Goal: Task Accomplishment & Management: Manage account settings

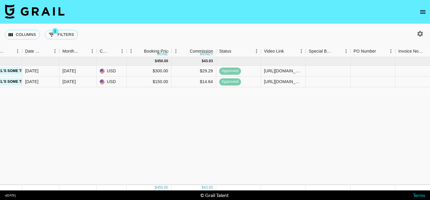
scroll to position [0, 644]
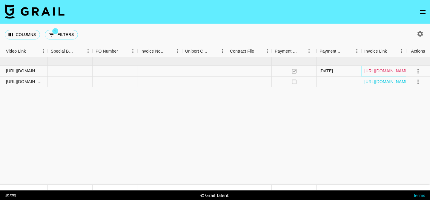
click at [381, 70] on link "https://in.xero.com/BvNtUAa3ADnDb8KxgHEyAUf7APR0Elk4TOS7FUbp" at bounding box center [387, 71] width 45 height 6
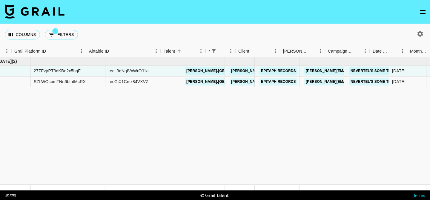
scroll to position [0, 0]
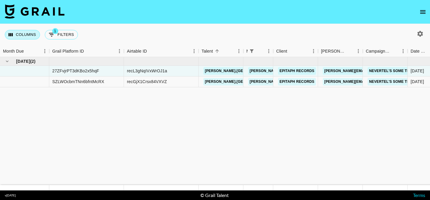
click at [23, 33] on button "Columns" at bounding box center [22, 35] width 35 height 10
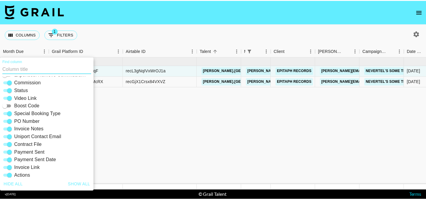
scroll to position [128, 0]
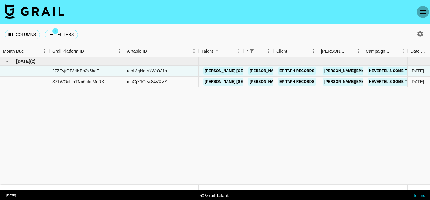
click at [424, 12] on icon "open drawer" at bounding box center [423, 12] width 5 height 4
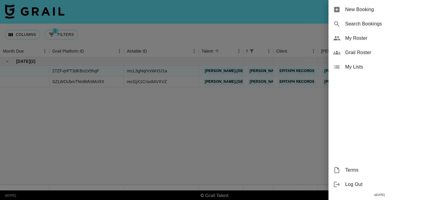
click at [381, 40] on span "My Roster" at bounding box center [386, 38] width 80 height 7
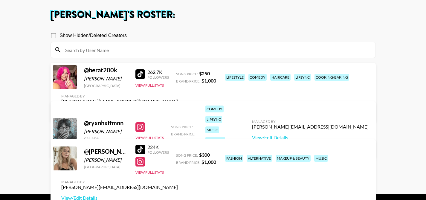
scroll to position [45, 0]
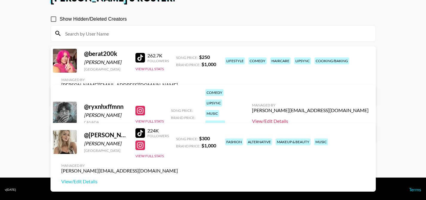
click at [318, 118] on link "View/Edit Details" at bounding box center [310, 121] width 117 height 6
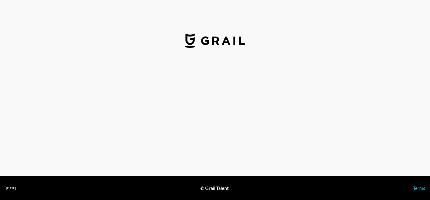
select select "USD"
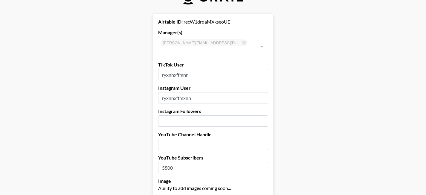
scroll to position [19, 1]
click at [209, 70] on input "ryxnhxffmnn" at bounding box center [213, 75] width 110 height 11
click at [200, 140] on input "text" at bounding box center [213, 145] width 110 height 11
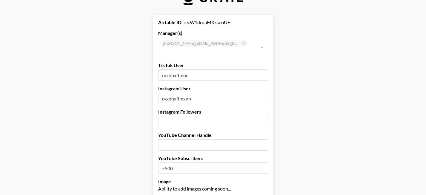
paste input "@ryxnhxffmxnn"
click at [163, 140] on input "@ryxnhxffmxnn" at bounding box center [213, 145] width 110 height 11
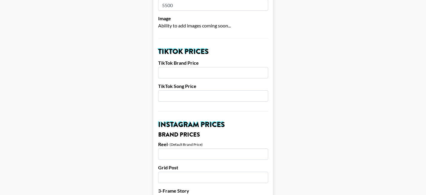
scroll to position [207, 1]
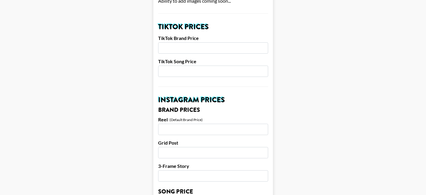
type input "ryxnhxffmxnn"
click at [207, 66] on input "number" at bounding box center [213, 71] width 110 height 11
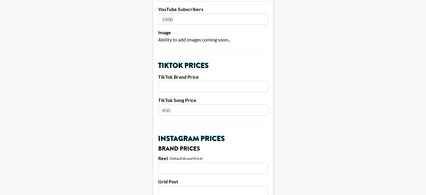
scroll to position [164, 1]
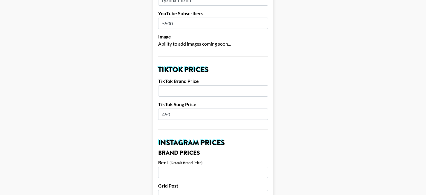
type input "450"
click at [205, 85] on input "number" at bounding box center [213, 90] width 110 height 11
type input "1000"
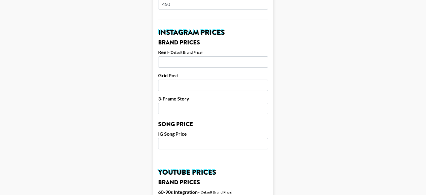
scroll to position [281, 1]
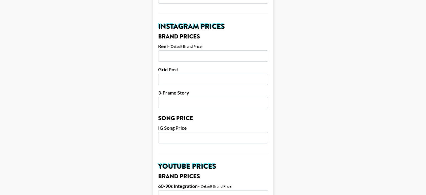
click at [210, 132] on input "number" at bounding box center [213, 137] width 110 height 11
type input "450"
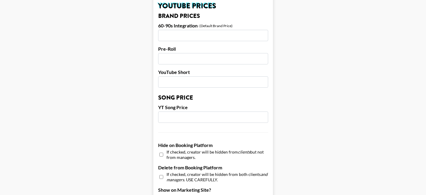
scroll to position [445, 1]
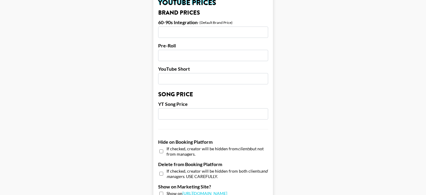
click at [193, 109] on input "number" at bounding box center [213, 114] width 110 height 11
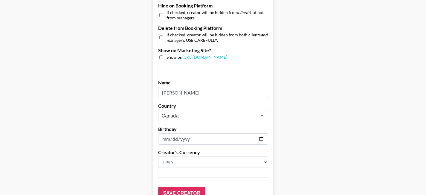
scroll to position [615, 1]
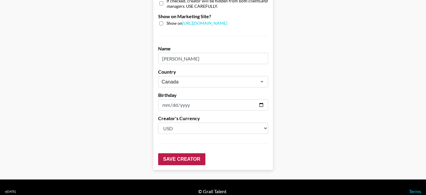
type input "200"
click at [195, 154] on input "Save Creator" at bounding box center [181, 160] width 47 height 12
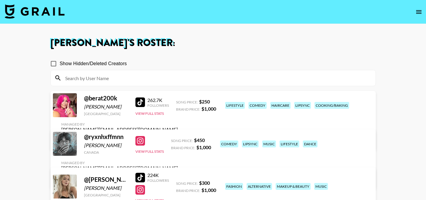
click at [178, 176] on link "View/Edit Details" at bounding box center [119, 179] width 117 height 6
click at [152, 154] on button "View Full Stats" at bounding box center [149, 151] width 28 height 4
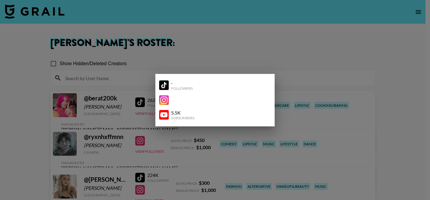
click at [165, 86] on img at bounding box center [164, 85] width 10 height 10
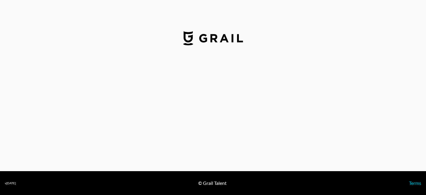
select select "USD"
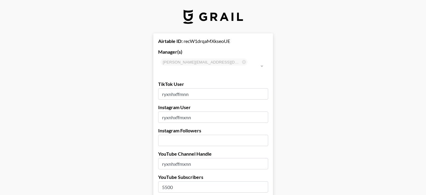
click at [166, 88] on input "ryxnhxffmnn" at bounding box center [213, 93] width 110 height 11
click at [215, 88] on input "ryxnhxffmnn" at bounding box center [213, 93] width 110 height 11
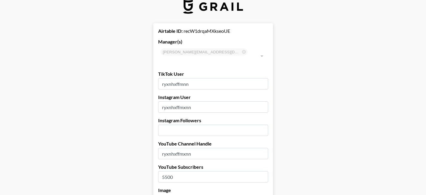
scroll to position [10, 1]
click at [184, 125] on input "number" at bounding box center [213, 130] width 110 height 11
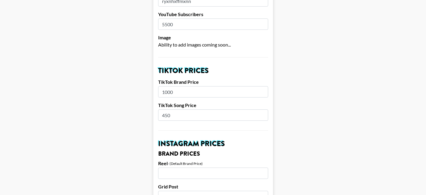
scroll to position [0, 1]
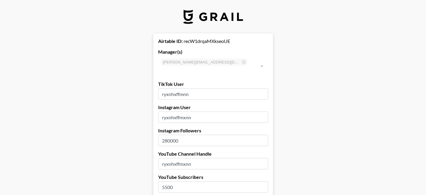
type input "280000"
click at [164, 88] on input "ryxnhxffmnn" at bounding box center [213, 93] width 110 height 11
type input "@ryxnhxffmnn"
click at [163, 112] on input "ryxnhxffmxnn" at bounding box center [213, 117] width 110 height 11
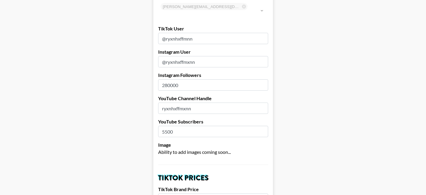
scroll to position [58, 1]
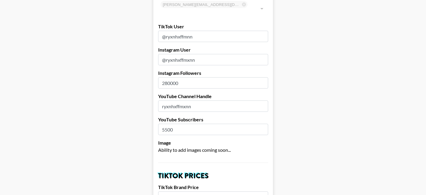
type input "@ryxnhxffmxnn"
click at [163, 101] on input "ryxnhxffmxnn" at bounding box center [213, 106] width 110 height 11
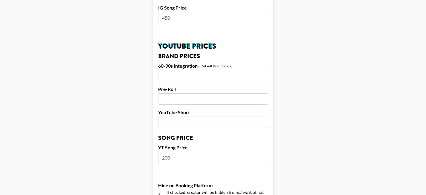
scroll to position [615, 1]
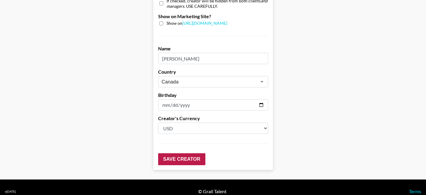
type input "@ryxnhxffmxnn"
click at [192, 154] on input "Save Creator" at bounding box center [181, 160] width 47 height 12
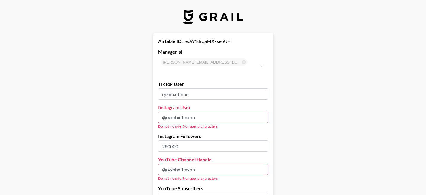
type input "ryxnhxffmnn"
click at [167, 112] on input "@ryxnhxffmxnn" at bounding box center [213, 117] width 110 height 11
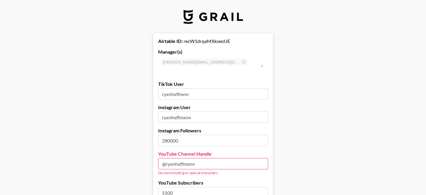
type input "ryxnhxffmxnn"
click at [167, 158] on input "@ryxnhxffmxnn" at bounding box center [213, 163] width 110 height 11
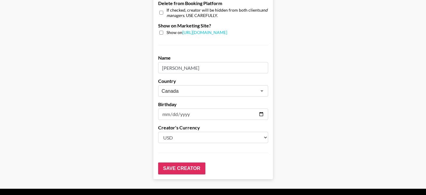
scroll to position [615, 1]
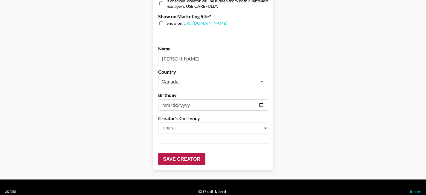
type input "ryxnhxffmxnn"
click at [194, 154] on input "Save Creator" at bounding box center [181, 160] width 47 height 12
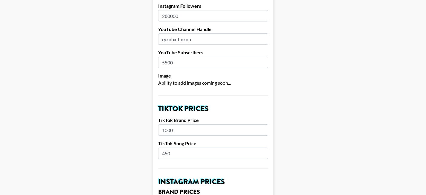
scroll to position [0, 1]
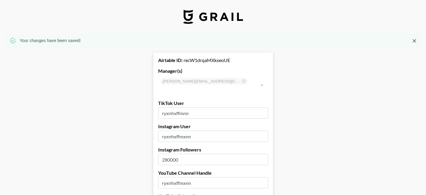
click at [204, 108] on input "ryxnhxffmnn" at bounding box center [213, 113] width 110 height 11
paste input "x"
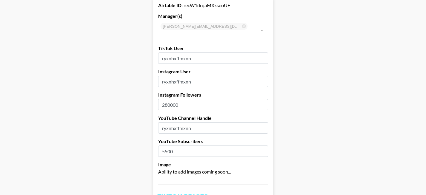
scroll to position [54, 1]
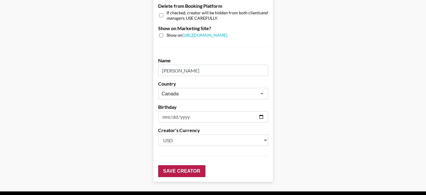
type input "ryxnhxffmxnn"
click at [179, 166] on input "Save Creator" at bounding box center [181, 172] width 47 height 12
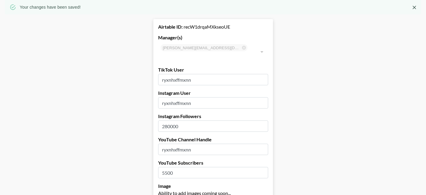
click at [194, 74] on input "ryxnhxffmxnn" at bounding box center [213, 79] width 110 height 11
click at [164, 74] on input "ryxnhxffmxnn" at bounding box center [213, 79] width 110 height 11
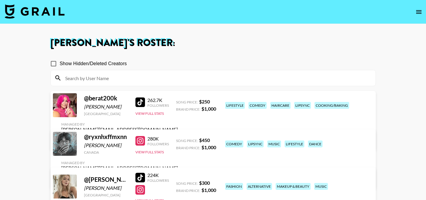
click at [178, 176] on link "View/Edit Details" at bounding box center [119, 179] width 117 height 6
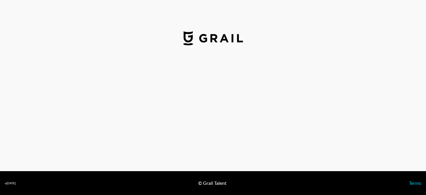
select select "USD"
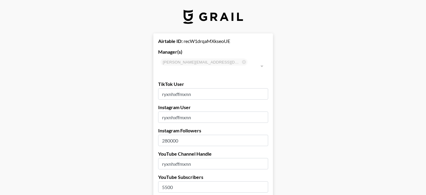
click at [204, 112] on input "ryxnhxffmxnn" at bounding box center [213, 117] width 110 height 11
click at [181, 88] on input "ryxnhxffmxnn" at bounding box center [213, 93] width 110 height 11
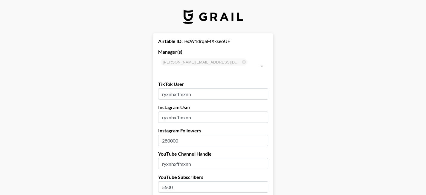
click at [181, 88] on input "ryxnhxffmxnn" at bounding box center [213, 93] width 110 height 11
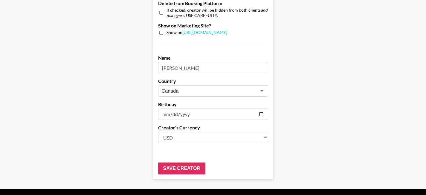
scroll to position [615, 1]
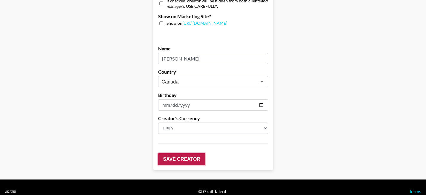
click at [189, 154] on input "Save Creator" at bounding box center [181, 160] width 47 height 12
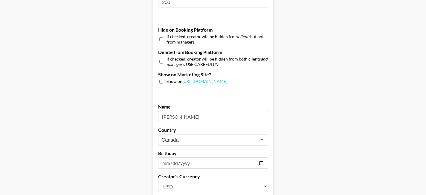
scroll to position [577, 1]
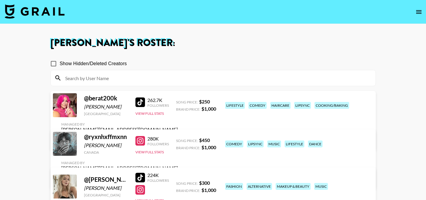
click at [418, 13] on icon "open drawer" at bounding box center [418, 11] width 7 height 7
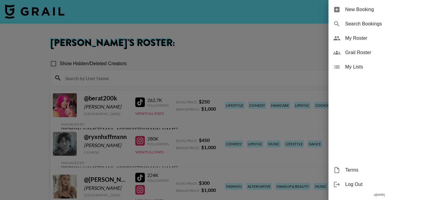
click at [374, 52] on span "Grail Roster" at bounding box center [386, 52] width 80 height 7
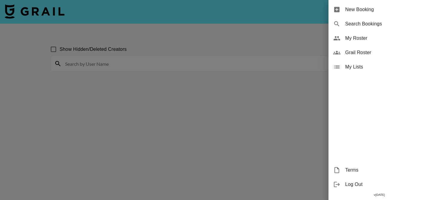
click at [157, 87] on div at bounding box center [215, 100] width 430 height 200
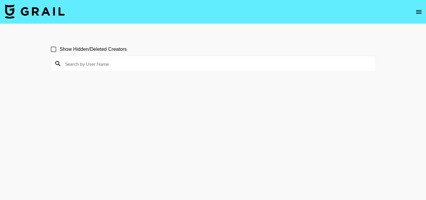
click at [117, 64] on input at bounding box center [217, 64] width 310 height 10
type input "ry"
click at [54, 49] on input "Show Hidden/Deleted Creators" at bounding box center [53, 49] width 13 height 13
click at [95, 62] on input "ry" at bounding box center [217, 64] width 310 height 10
click at [95, 61] on input "ry" at bounding box center [217, 64] width 310 height 10
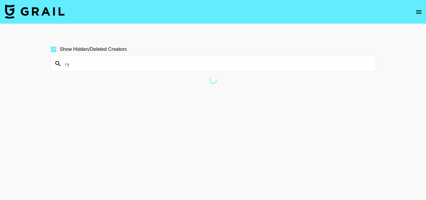
click at [52, 49] on input "Show Hidden/Deleted Creators" at bounding box center [53, 49] width 13 height 13
checkbox input "false"
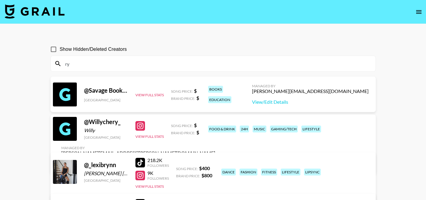
click at [86, 63] on input "ry" at bounding box center [217, 64] width 310 height 10
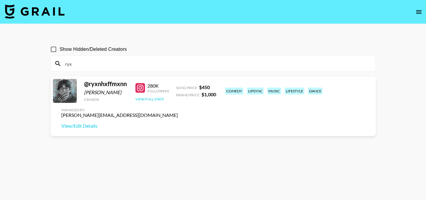
type input "ryx"
click at [152, 101] on button "View Full Stats" at bounding box center [149, 99] width 28 height 4
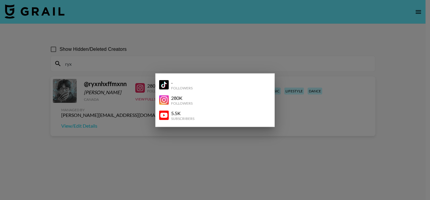
click at [167, 84] on img at bounding box center [164, 85] width 10 height 10
click at [130, 121] on div at bounding box center [215, 100] width 430 height 200
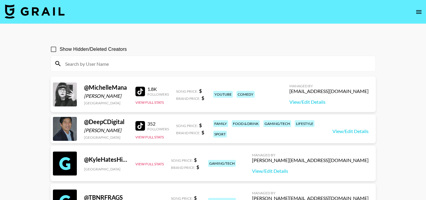
click at [94, 65] on input at bounding box center [217, 64] width 310 height 10
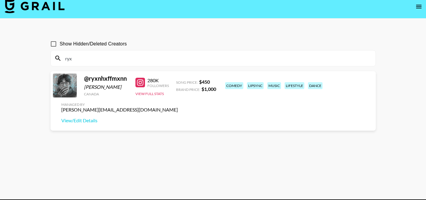
scroll to position [6, 0]
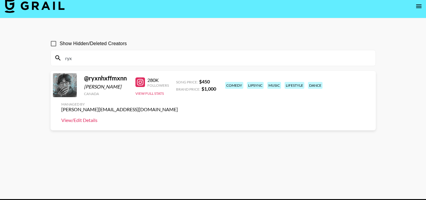
type input "ryx"
click at [178, 117] on link "View/Edit Details" at bounding box center [119, 120] width 117 height 6
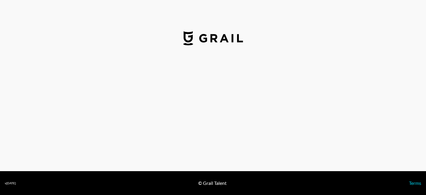
select select "USD"
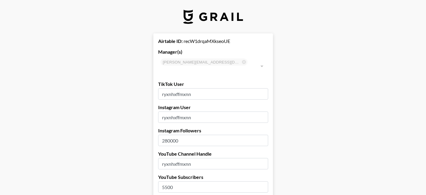
click at [234, 88] on input "ryxnhxffmxnn" at bounding box center [213, 93] width 110 height 11
click at [165, 88] on input "ryxnhxffmxnn" at bounding box center [213, 93] width 110 height 11
click at [201, 88] on input "ryxnhxffmxnn" at bounding box center [213, 93] width 110 height 11
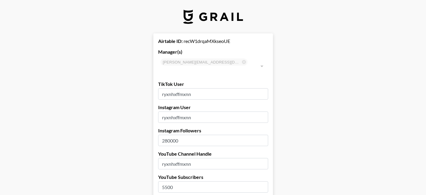
paste input "https://www.tiktok.com/@"
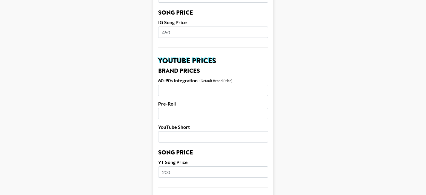
scroll to position [615, 0]
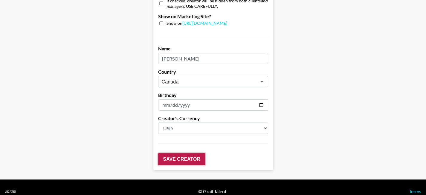
click at [190, 154] on input "Save Creator" at bounding box center [181, 160] width 47 height 12
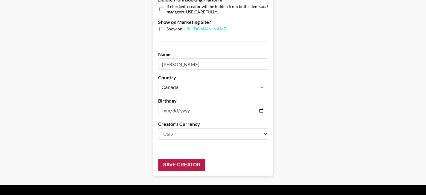
scroll to position [0, 0]
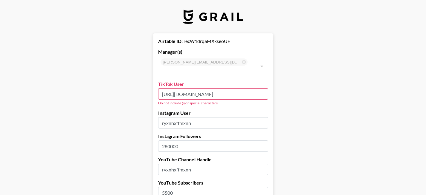
click at [214, 88] on input "https://www.tiktok.com/@ryxnhxffmxnn" at bounding box center [213, 93] width 110 height 11
paste input "text"
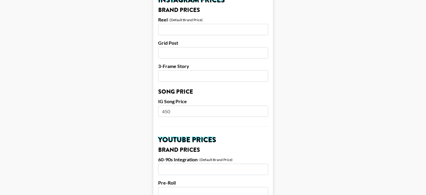
scroll to position [602, 0]
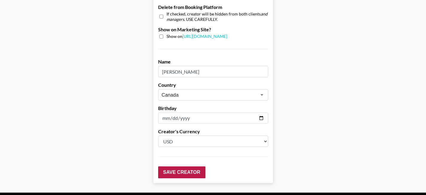
type input "ryxnhxffmxnn"
click at [189, 167] on input "Save Creator" at bounding box center [181, 173] width 47 height 12
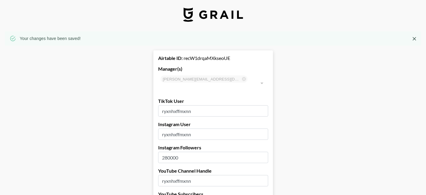
scroll to position [0, 0]
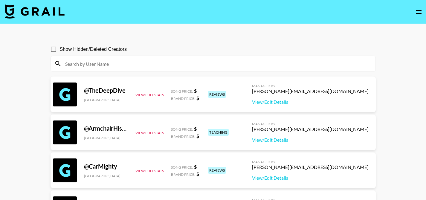
click at [76, 66] on input at bounding box center [217, 64] width 310 height 10
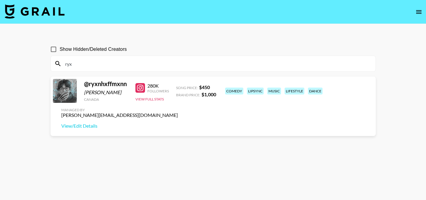
type input "ryx"
click at [419, 11] on icon "open drawer" at bounding box center [418, 12] width 5 height 4
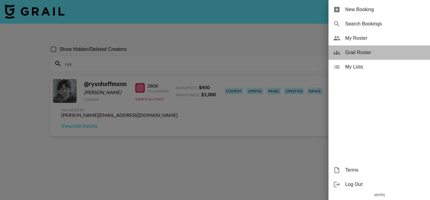
click at [367, 53] on span "Grail Roster" at bounding box center [386, 52] width 80 height 7
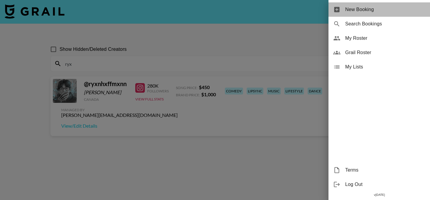
click at [363, 5] on div "New Booking" at bounding box center [380, 9] width 102 height 14
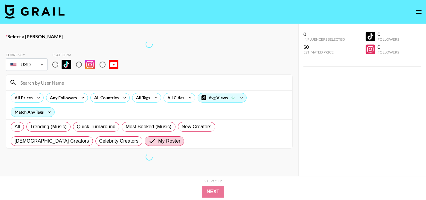
click at [55, 65] on input "radio" at bounding box center [55, 64] width 13 height 13
radio input "true"
click at [55, 82] on input at bounding box center [153, 83] width 272 height 10
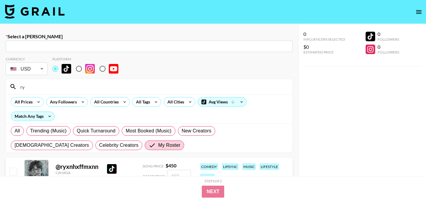
scroll to position [42, 0]
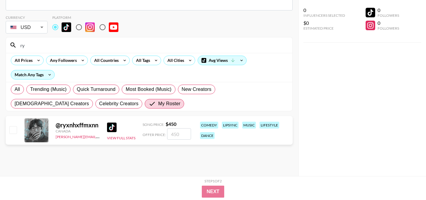
type input "ry"
click at [80, 28] on input "radio" at bounding box center [79, 27] width 13 height 13
radio input "true"
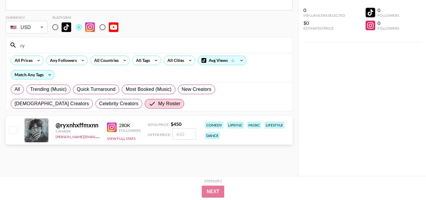
click at [104, 25] on input "radio" at bounding box center [102, 27] width 13 height 13
radio input "true"
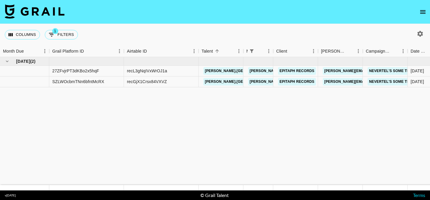
click at [421, 10] on icon "open drawer" at bounding box center [423, 12] width 5 height 4
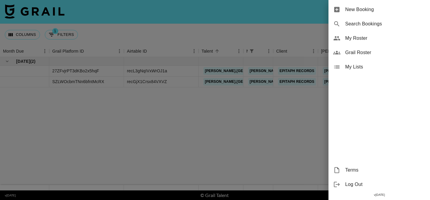
click at [378, 36] on span "My Roster" at bounding box center [386, 38] width 80 height 7
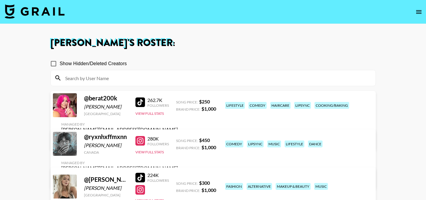
click at [140, 146] on div at bounding box center [140, 141] width 10 height 10
click at [418, 13] on icon "open drawer" at bounding box center [418, 12] width 5 height 4
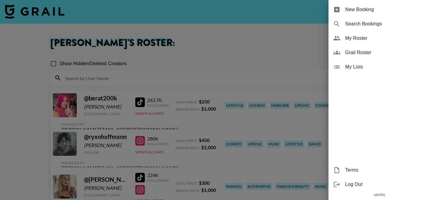
click at [177, 41] on div at bounding box center [215, 100] width 430 height 200
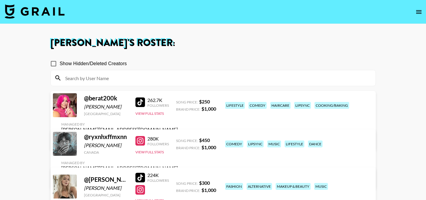
click at [36, 15] on img at bounding box center [35, 11] width 60 height 14
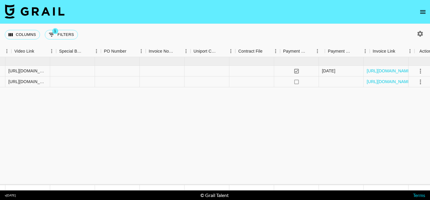
scroll to position [0, 644]
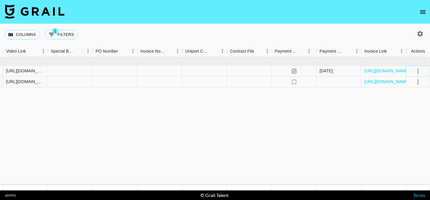
click at [418, 70] on icon "select merge strategy" at bounding box center [418, 71] width 7 height 7
click at [376, 69] on link "[URL][DOMAIN_NAME]" at bounding box center [387, 71] width 45 height 6
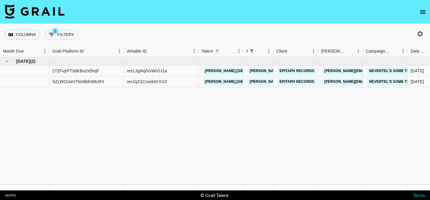
click at [421, 17] on nav at bounding box center [215, 12] width 430 height 24
click at [421, 15] on icon "open drawer" at bounding box center [423, 11] width 7 height 7
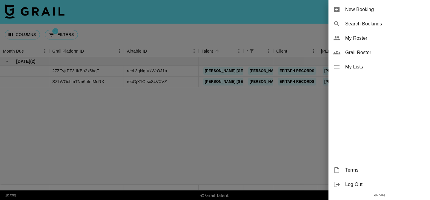
click at [371, 49] on span "Grail Roster" at bounding box center [386, 52] width 80 height 7
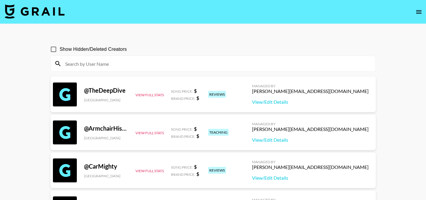
click at [77, 63] on input at bounding box center [217, 64] width 310 height 10
click at [54, 49] on input "Show Hidden/Deleted Creators" at bounding box center [53, 49] width 13 height 13
checkbox input "true"
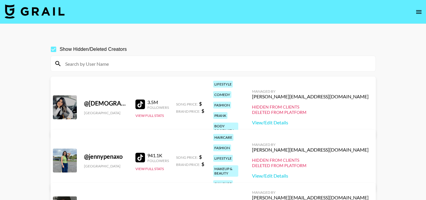
click at [85, 62] on input at bounding box center [217, 64] width 310 height 10
paste input "shortgirltalldreams"
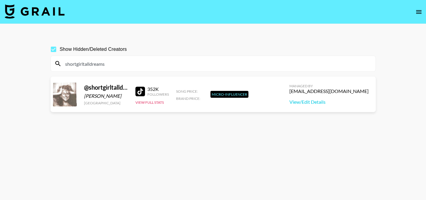
click at [173, 68] on input "shortgirltalldreams" at bounding box center [217, 64] width 310 height 10
paste input "graciedyerrr.x"
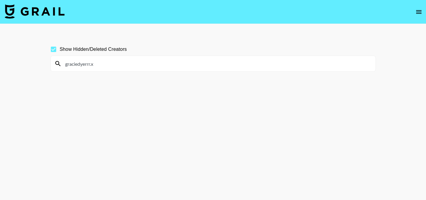
click at [152, 63] on input "graciedyerrr.x" at bounding box center [217, 64] width 310 height 10
paste input "djamila._47"
click at [168, 65] on input "djamila._47" at bounding box center [217, 64] width 310 height 10
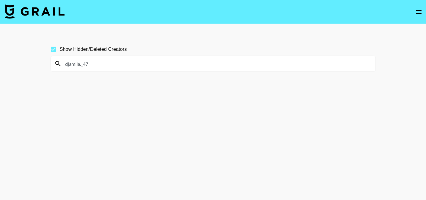
click at [168, 65] on input "djamila._47" at bounding box center [217, 64] width 310 height 10
paste input "estherbarbarosh"
click at [141, 67] on input "estherbarbarosh" at bounding box center [217, 64] width 310 height 10
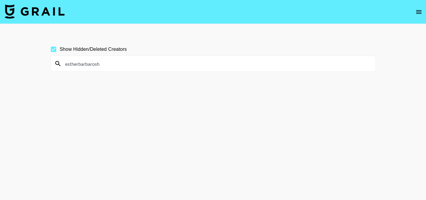
click at [141, 67] on input "estherbarbarosh" at bounding box center [217, 64] width 310 height 10
paste input "vexssa"
click at [191, 66] on input "vexssa" at bounding box center [217, 64] width 310 height 10
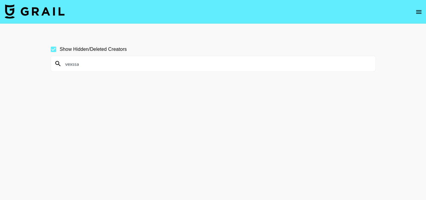
paste input "iamviet"
click at [147, 68] on input "iamviet" at bounding box center [217, 64] width 310 height 10
paste input "[PERSON_NAME].larva"
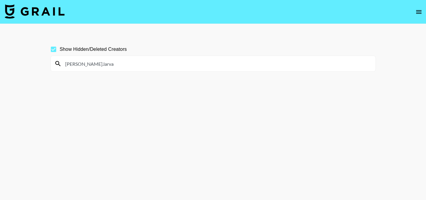
click at [160, 66] on input "[PERSON_NAME].larva" at bounding box center [217, 64] width 310 height 10
paste input "aenushi"
click at [145, 64] on input "aenushi" at bounding box center [217, 64] width 310 height 10
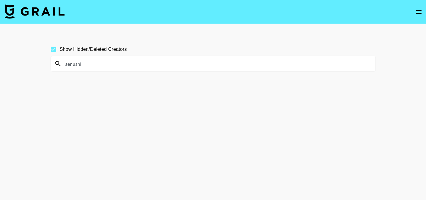
click at [145, 64] on input "aenushi" at bounding box center [217, 64] width 310 height 10
paste input "flatyy"
click at [167, 68] on input "aflatyy" at bounding box center [217, 64] width 310 height 10
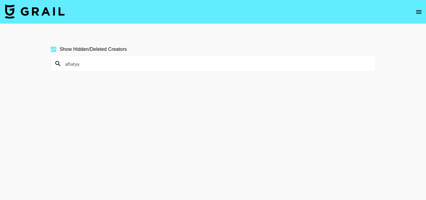
click at [167, 68] on input "aflatyy" at bounding box center [217, 64] width 310 height 10
paste input "lexisdenecheauof"
click at [165, 64] on input "alexisdenecheauof" at bounding box center [217, 64] width 310 height 10
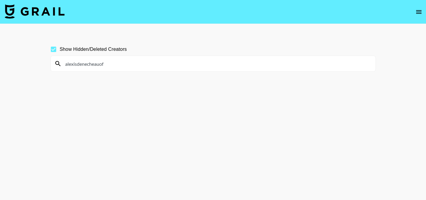
paste input "ericagoofy"
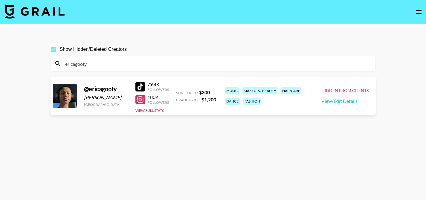
type input "ericagoofy"
